Goal: Check status: Check status

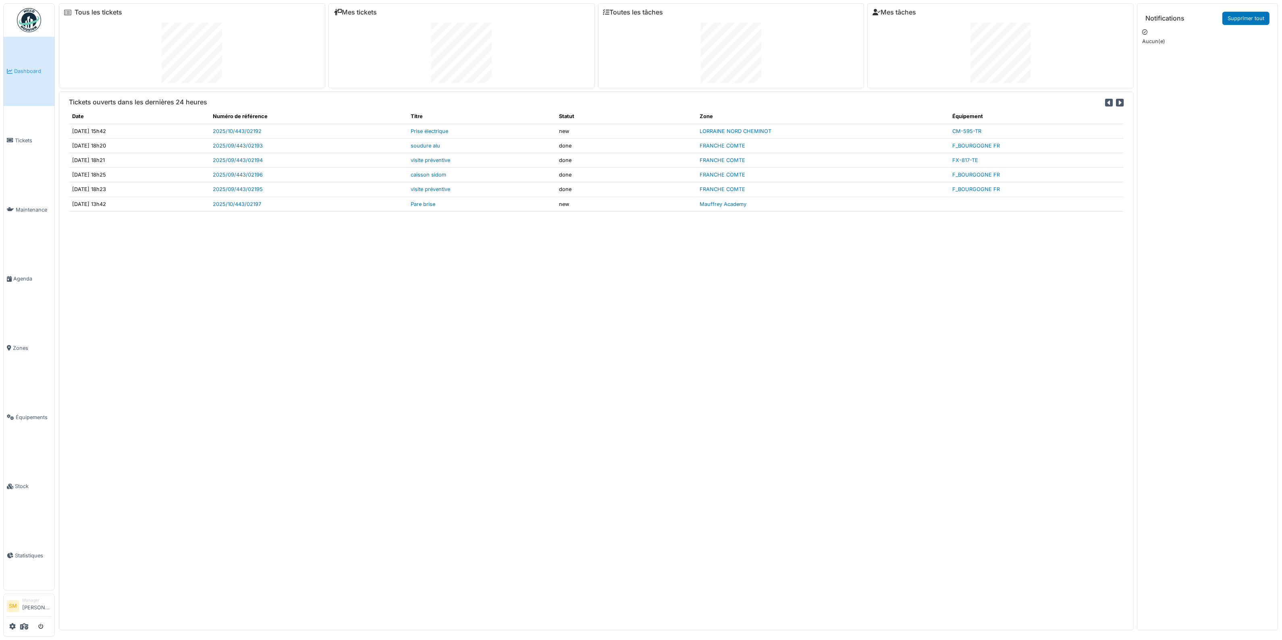
click at [33, 24] on img at bounding box center [29, 20] width 24 height 24
click at [250, 202] on link "2025/10/443/02197" at bounding box center [237, 204] width 48 height 6
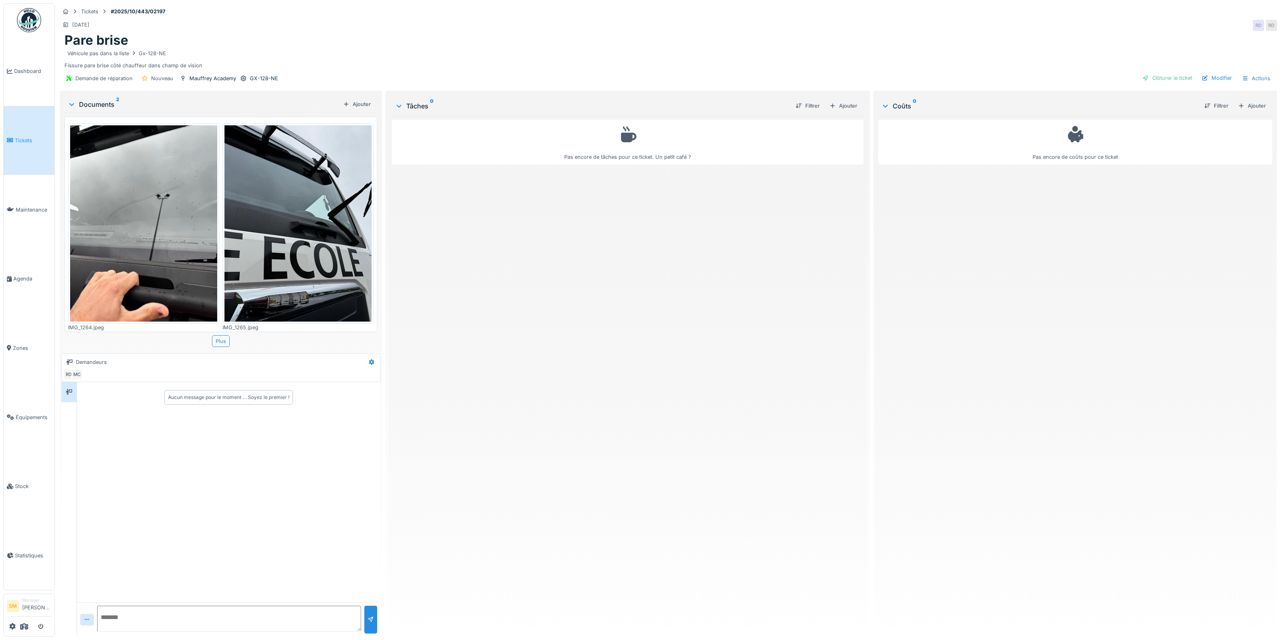
click at [180, 212] on img at bounding box center [143, 223] width 147 height 196
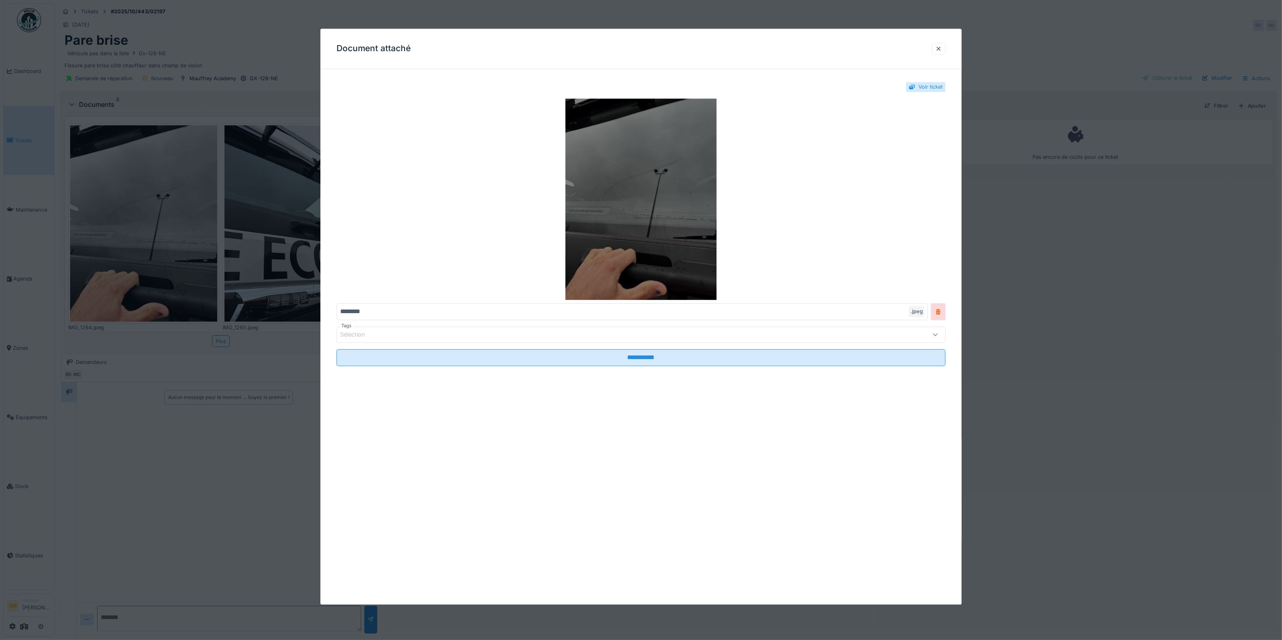
click at [662, 164] on img at bounding box center [641, 200] width 609 height 202
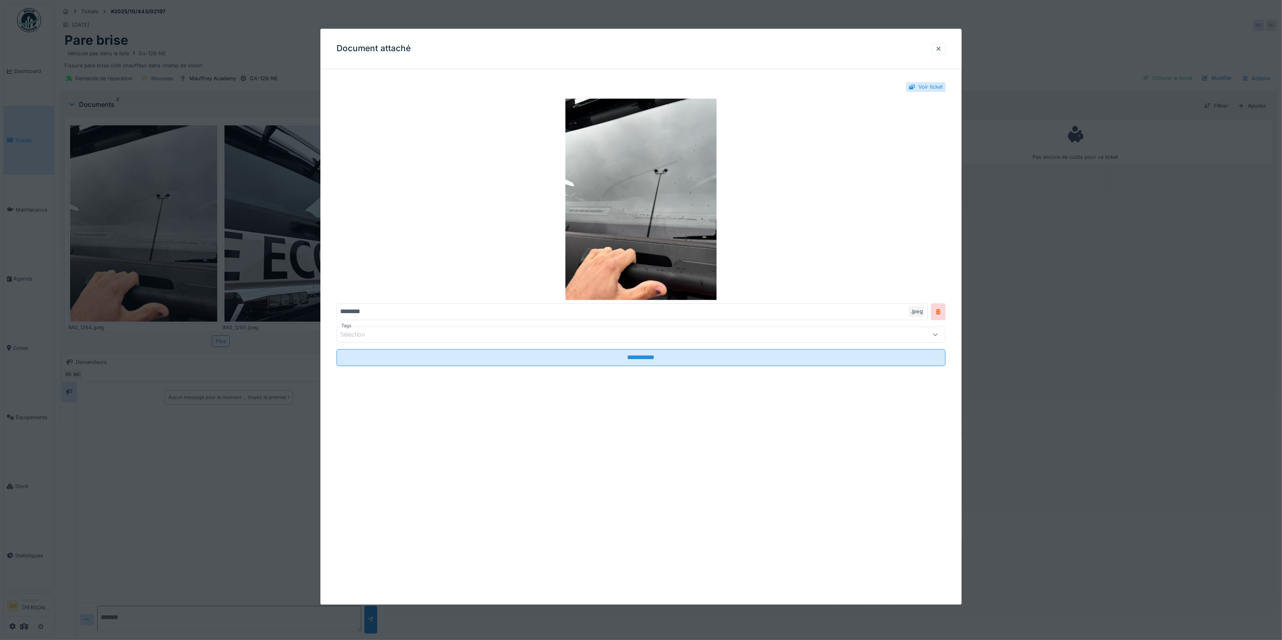
drag, startPoint x: 940, startPoint y: 47, endPoint x: 914, endPoint y: 48, distance: 25.5
click at [939, 47] on div at bounding box center [939, 49] width 14 height 12
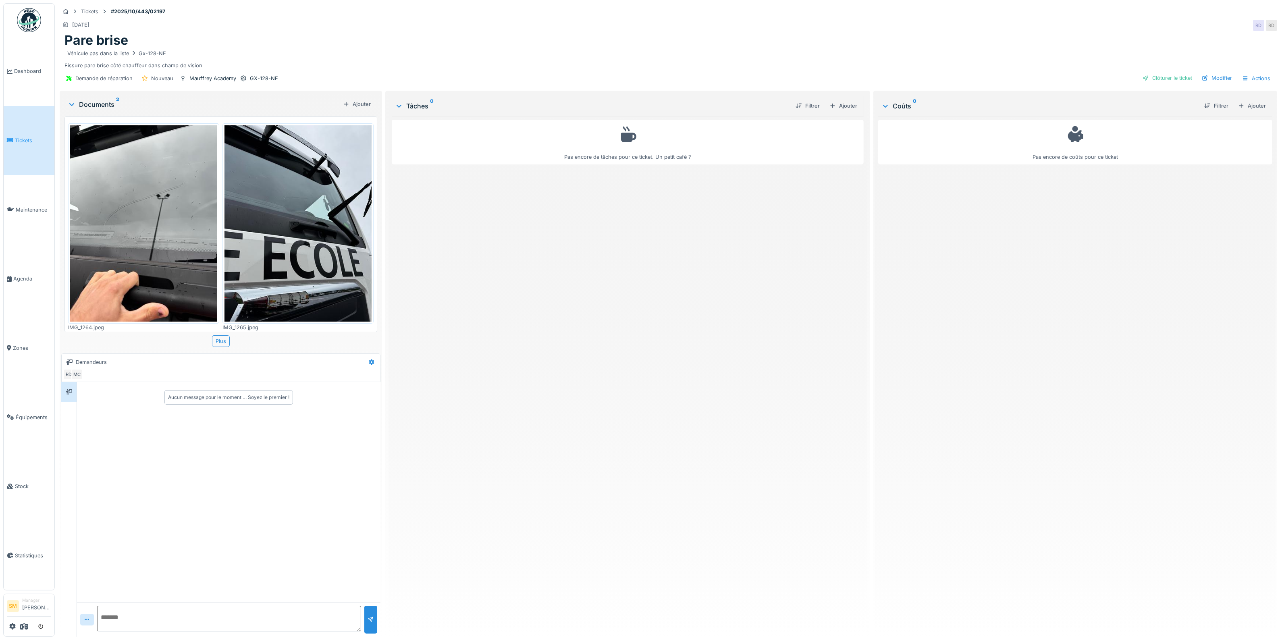
click at [325, 199] on img at bounding box center [298, 223] width 147 height 196
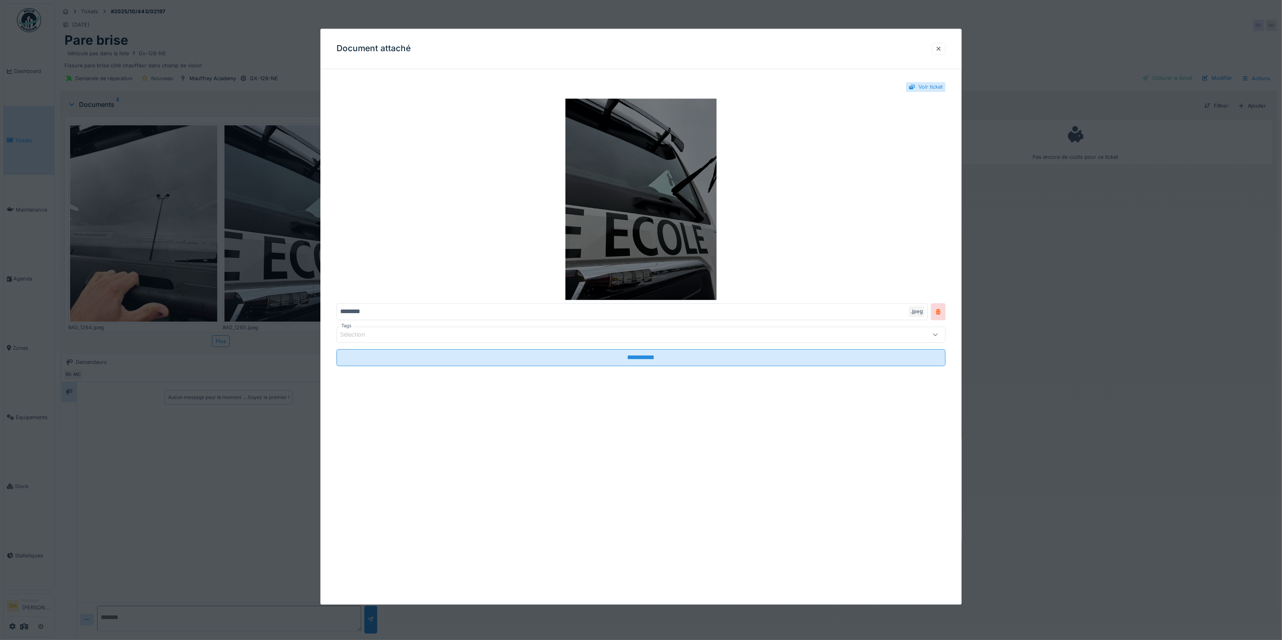
click at [634, 172] on img at bounding box center [641, 200] width 609 height 202
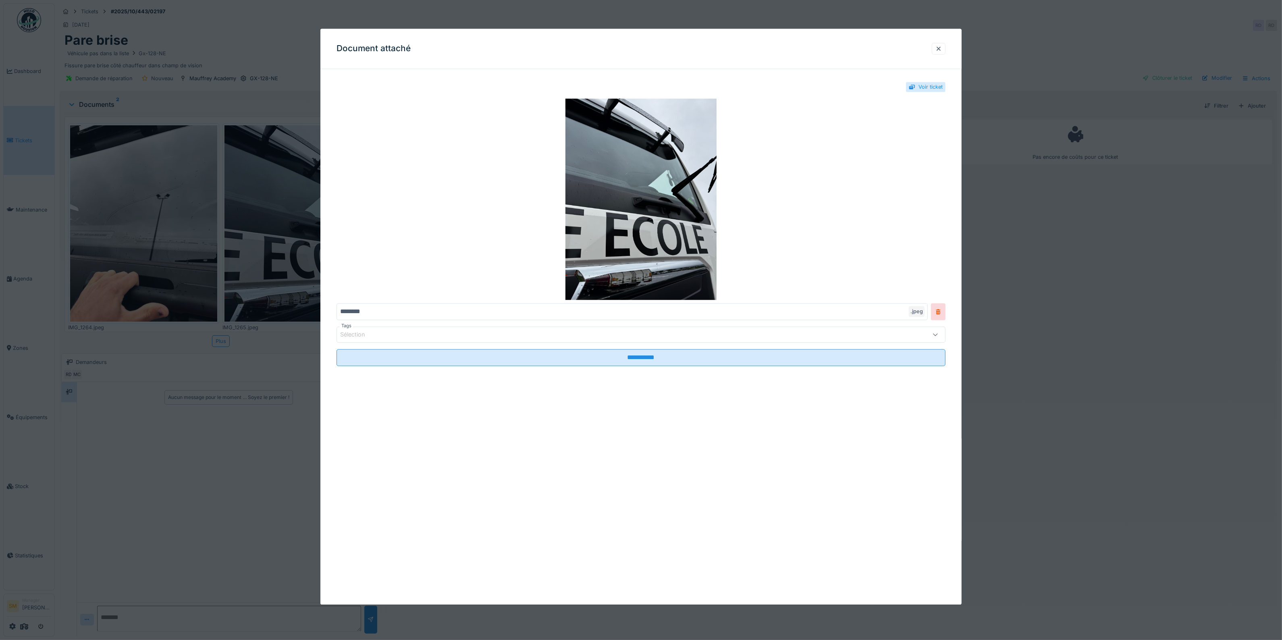
drag, startPoint x: 942, startPoint y: 43, endPoint x: 795, endPoint y: 44, distance: 146.8
click at [939, 44] on div at bounding box center [939, 49] width 14 height 12
